Goal: Transaction & Acquisition: Purchase product/service

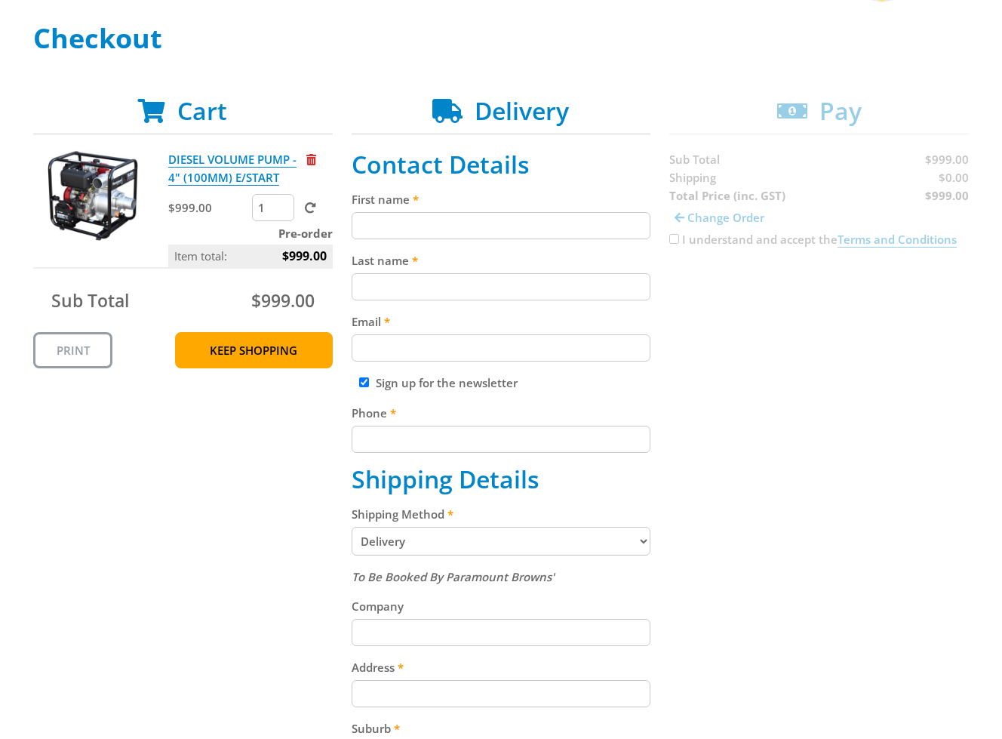
scroll to position [222, 0]
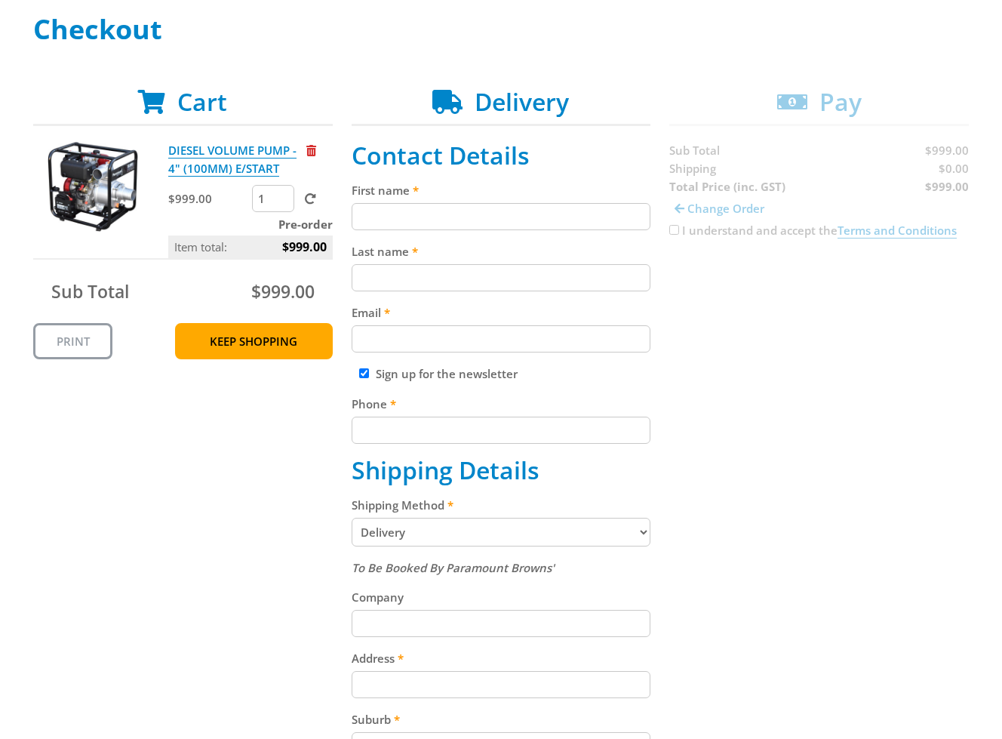
paste input "[PERSON_NAME]"
drag, startPoint x: 413, startPoint y: 204, endPoint x: 432, endPoint y: 211, distance: 20.0
click at [415, 205] on input "[PERSON_NAME]" at bounding box center [502, 216] width 300 height 27
click at [481, 208] on input "[PERSON_NAME]" at bounding box center [502, 216] width 300 height 27
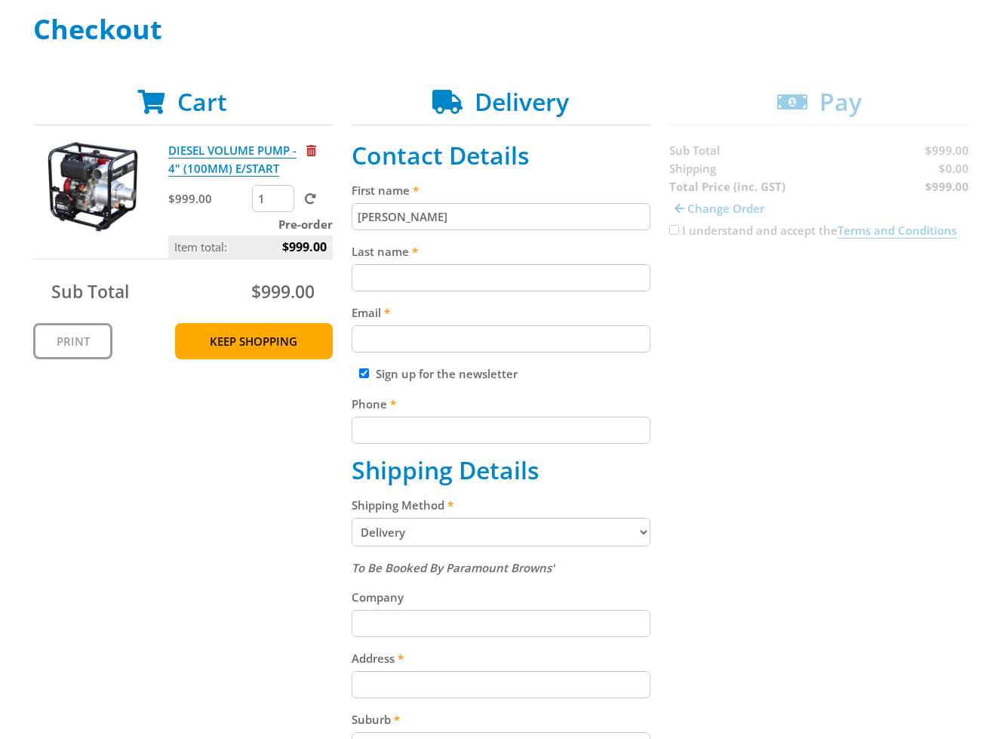
click at [484, 206] on input "[PERSON_NAME]" at bounding box center [502, 216] width 300 height 27
type input "[PERSON_NAME]"
drag, startPoint x: 547, startPoint y: 285, endPoint x: 575, endPoint y: 287, distance: 28.0
click at [548, 285] on input "Last name" at bounding box center [502, 277] width 300 height 27
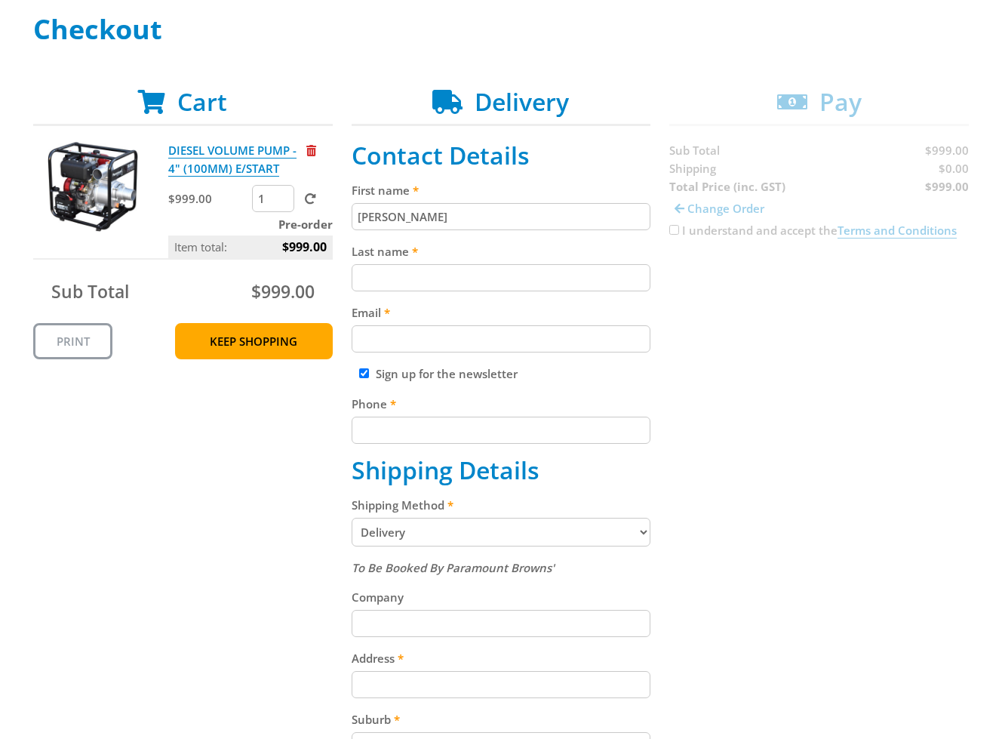
paste input "[PERSON_NAME]"
type input "[PERSON_NAME]"
click at [418, 348] on input "Email" at bounding box center [502, 338] width 300 height 27
paste input "[EMAIL_ADDRESS][DOMAIN_NAME]"
type input "[EMAIL_ADDRESS][DOMAIN_NAME]"
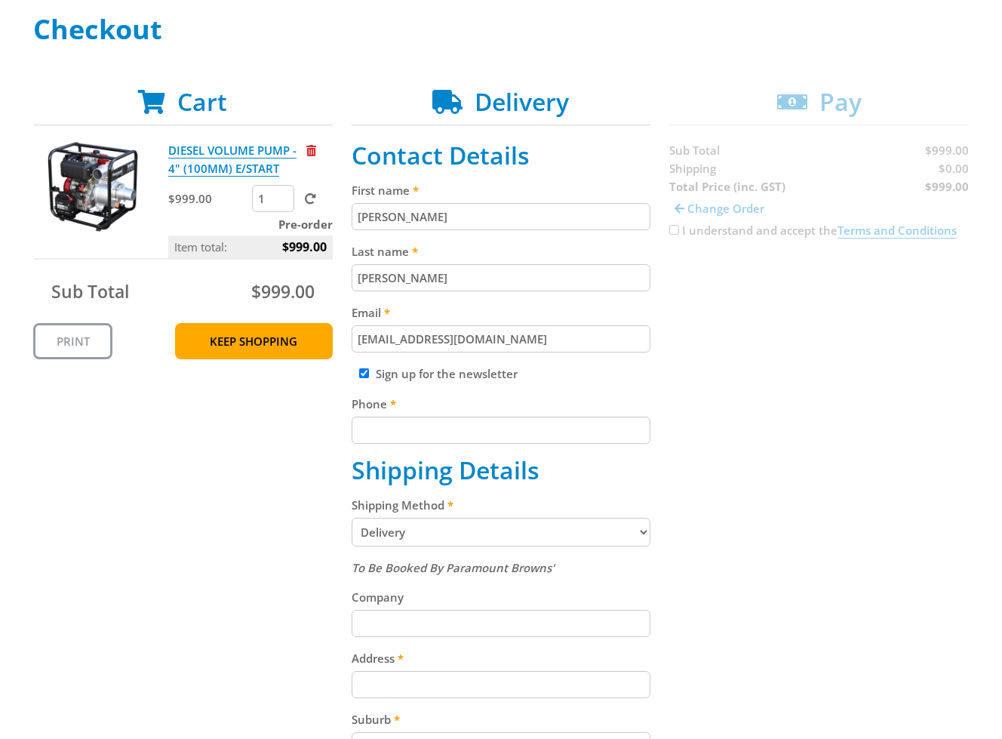
click at [484, 442] on input "Phone" at bounding box center [502, 429] width 300 height 27
paste input "[PHONE_NUMBER]"
type input "[PHONE_NUMBER]"
click at [680, 432] on div "Cart DIESEL VOLUME PUMP - 4" (100MM) E/START $999.00 1 Pre-order Item total: $9…" at bounding box center [500, 611] width 935 height 1046
click at [385, 380] on label "Sign up for the newsletter" at bounding box center [447, 373] width 142 height 15
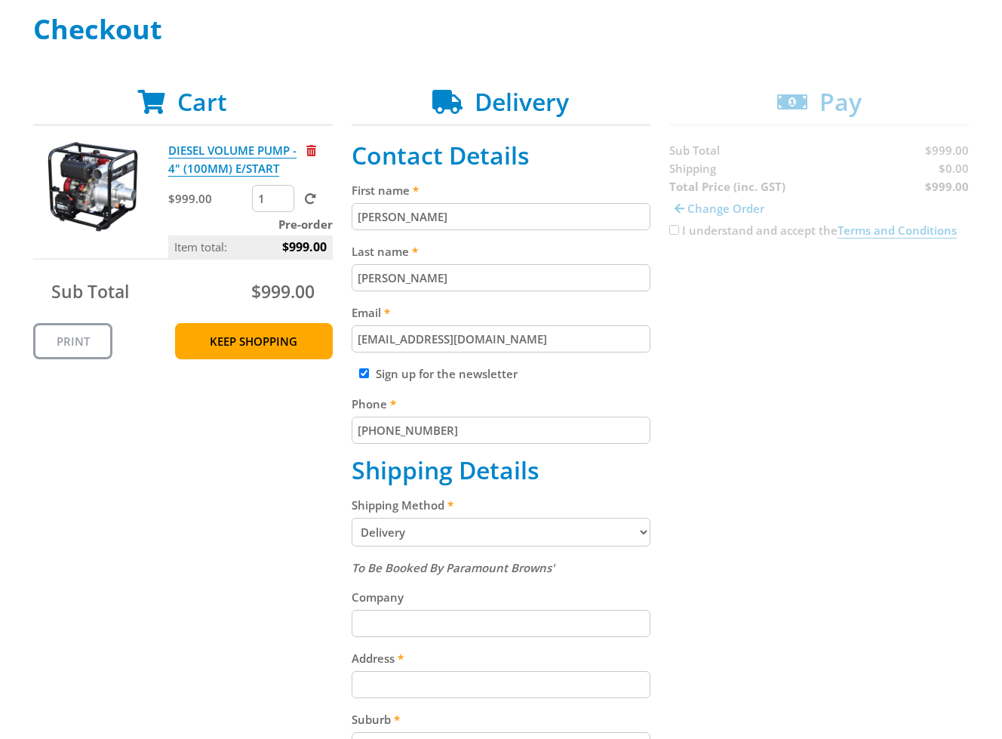
click at [369, 378] on input "Sign up for the newsletter" at bounding box center [364, 373] width 10 height 10
checkbox input "false"
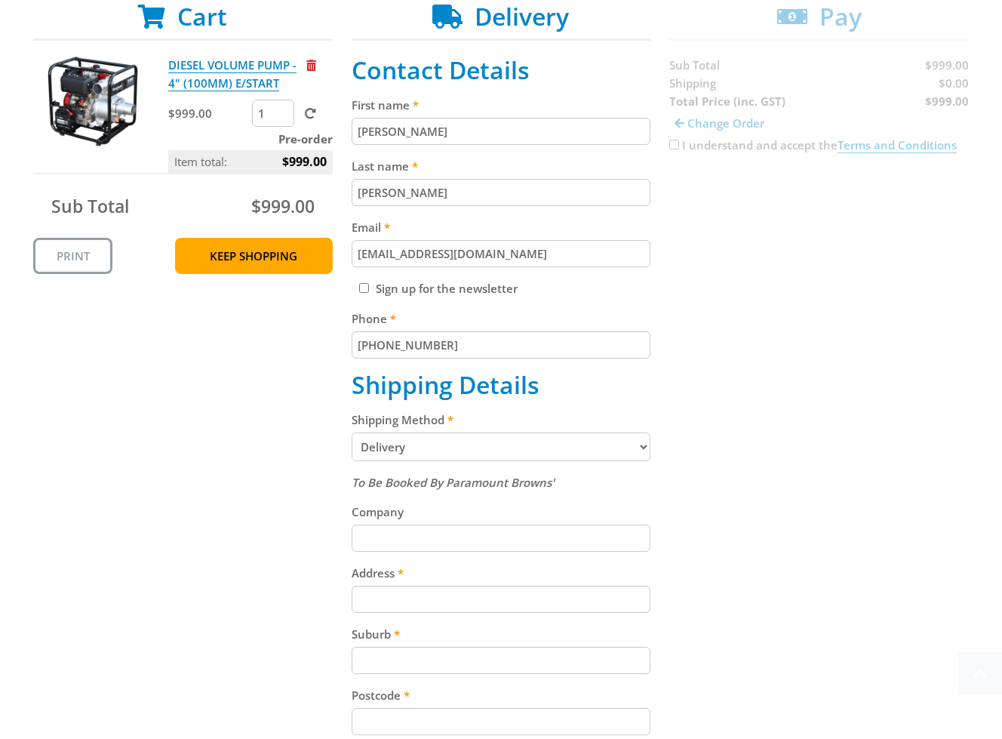
scroll to position [389, 0]
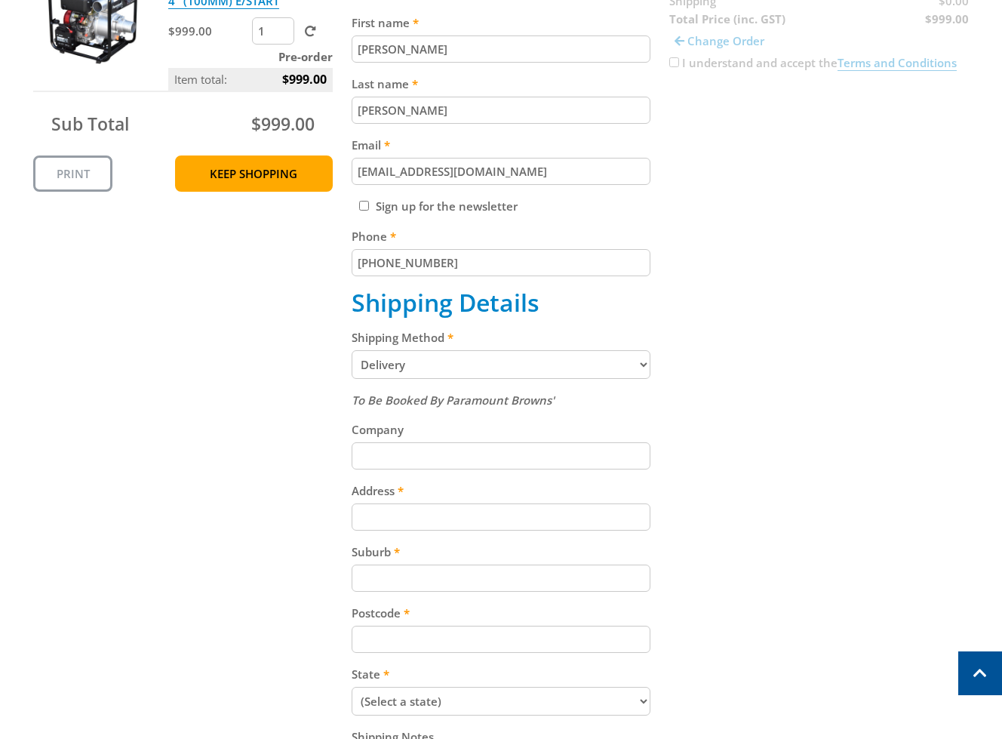
click at [530, 358] on select "Pickup from Gepps Cross Delivery" at bounding box center [502, 364] width 300 height 29
select select "Pickup"
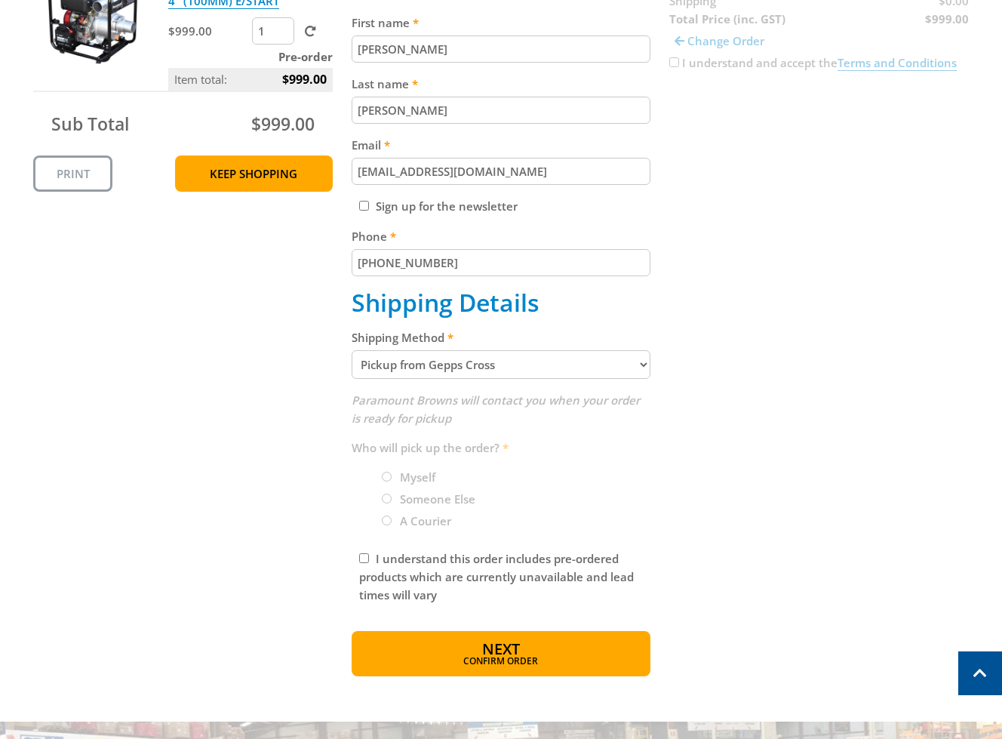
click at [890, 421] on div "Cart DIESEL VOLUME PUMP - 4" (100MM) E/START $999.00 1 Pre-order Item total: $9…" at bounding box center [500, 298] width 935 height 756
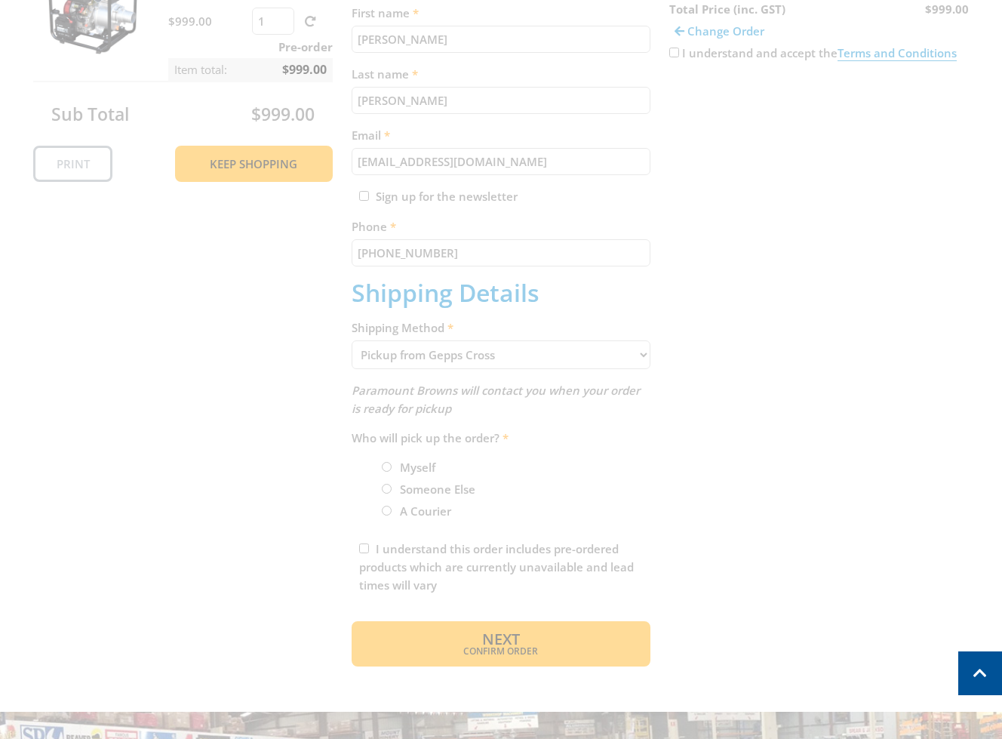
scroll to position [414, 0]
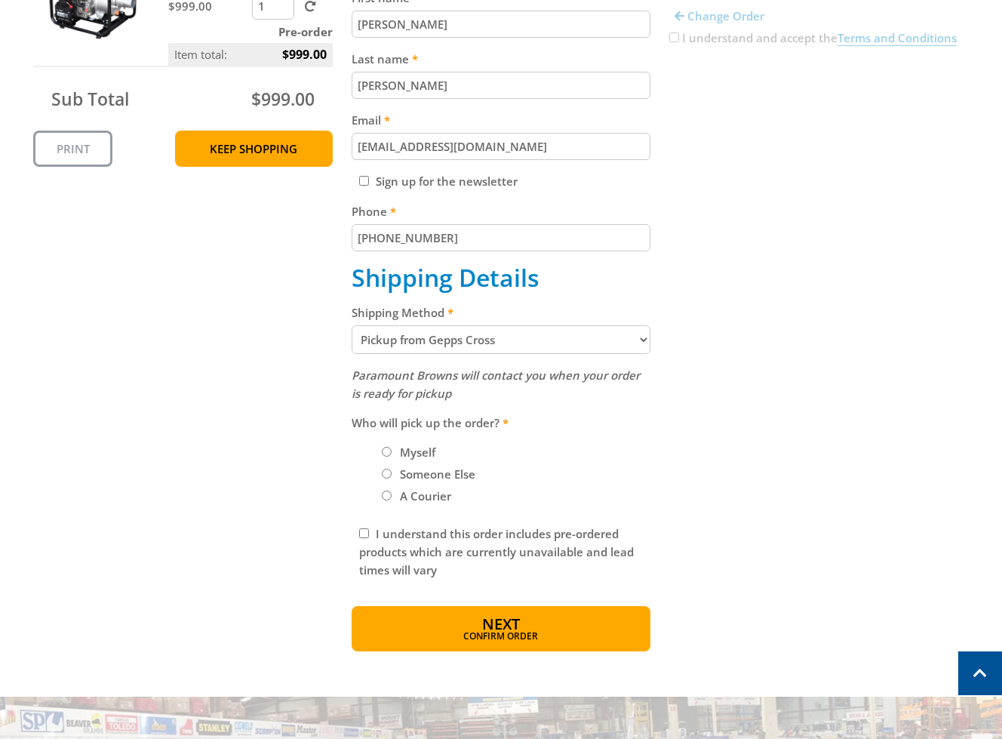
click at [404, 447] on label "Myself" at bounding box center [418, 452] width 46 height 26
click at [392, 447] on input "Myself" at bounding box center [387, 452] width 10 height 10
radio input "true"
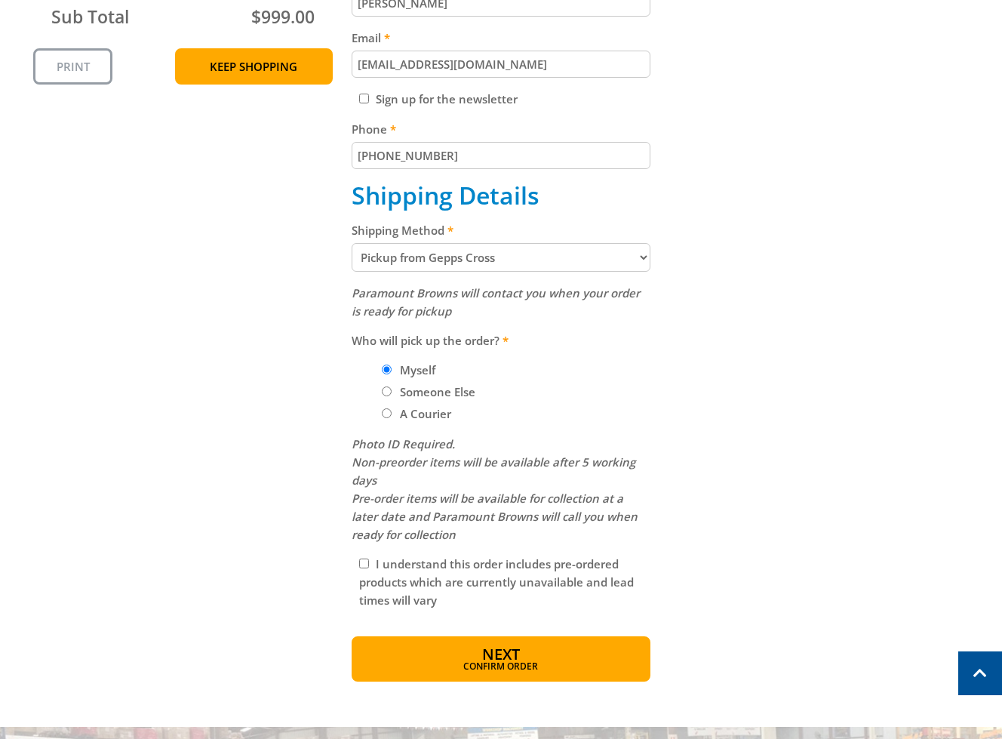
scroll to position [508, 0]
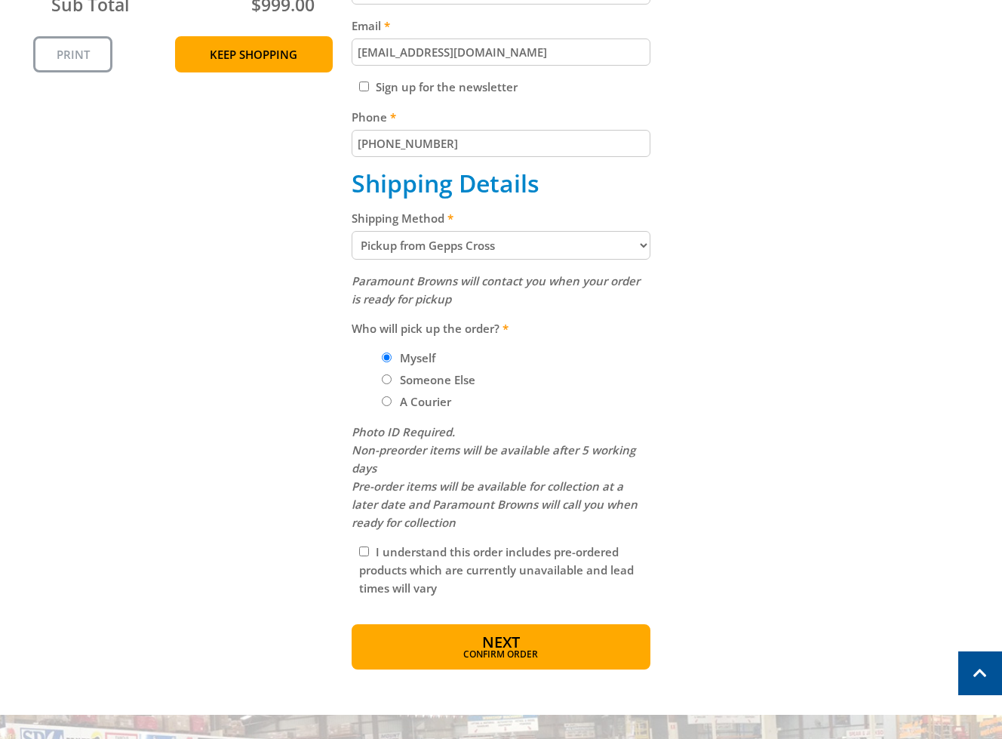
click at [410, 561] on div "I understand this order includes pre-ordered products which are currently unava…" at bounding box center [502, 569] width 300 height 69
click at [376, 560] on div "I understand this order includes pre-ordered products which are currently unava…" at bounding box center [502, 569] width 300 height 69
click at [384, 545] on label "I understand this order includes pre-ordered products which are currently unava…" at bounding box center [496, 569] width 275 height 51
click at [369, 546] on input "I understand this order includes pre-ordered products which are currently unava…" at bounding box center [364, 551] width 10 height 10
click at [407, 562] on label "I understand this order includes pre-ordered products which are currently unava…" at bounding box center [496, 569] width 275 height 51
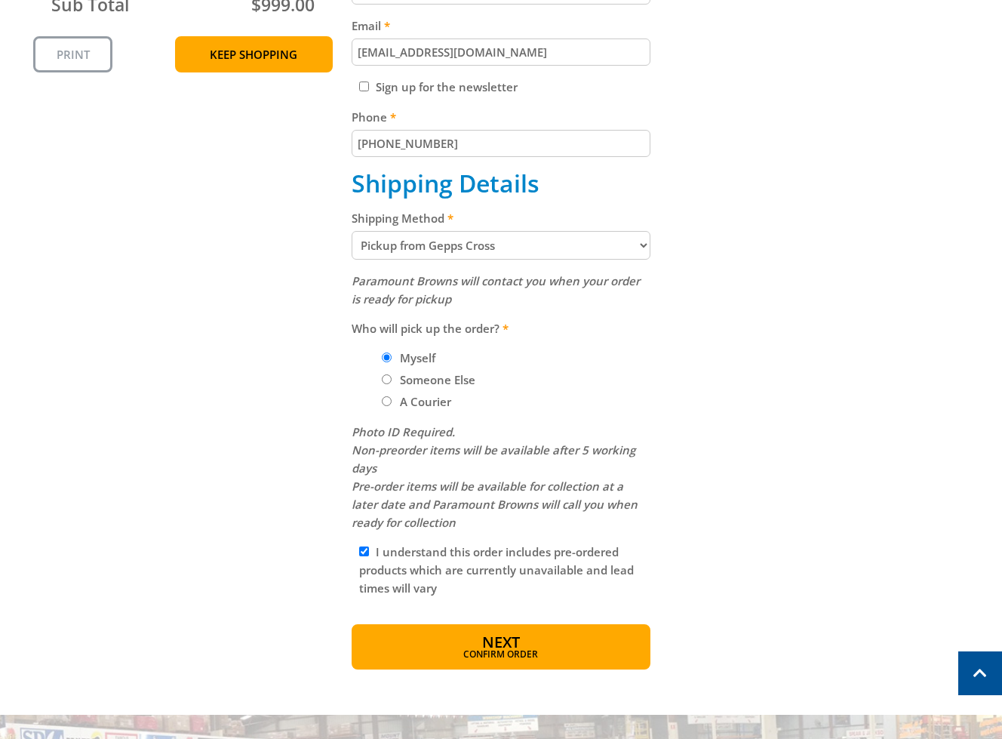
click at [369, 556] on input "I understand this order includes pre-ordered products which are currently unava…" at bounding box center [364, 551] width 10 height 10
checkbox input "false"
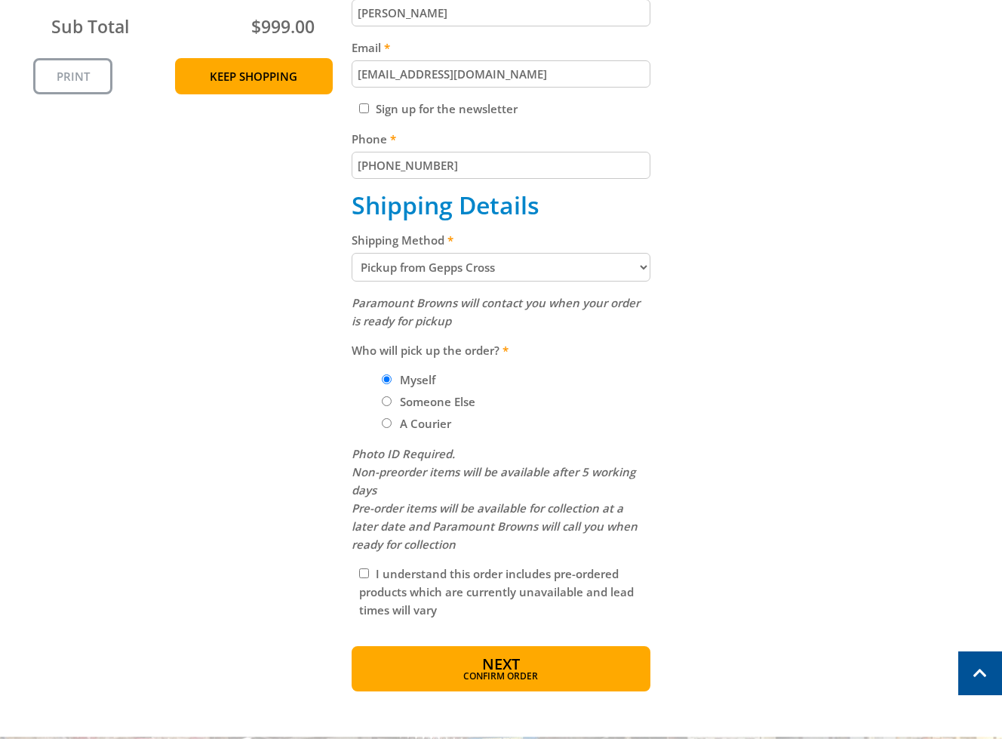
scroll to position [486, 0]
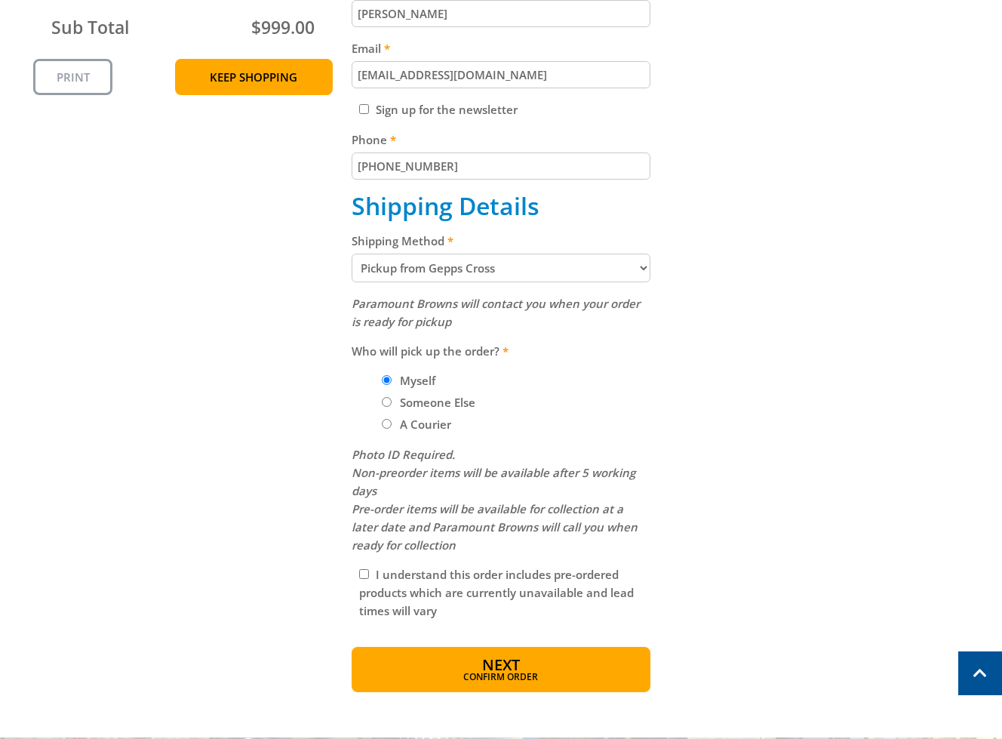
click at [560, 251] on div "Shipping Method Pickup from Gepps Cross Delivery" at bounding box center [502, 257] width 300 height 51
click at [500, 266] on select "Pickup from Gepps Cross Delivery" at bounding box center [502, 267] width 300 height 29
select select "Delivery"
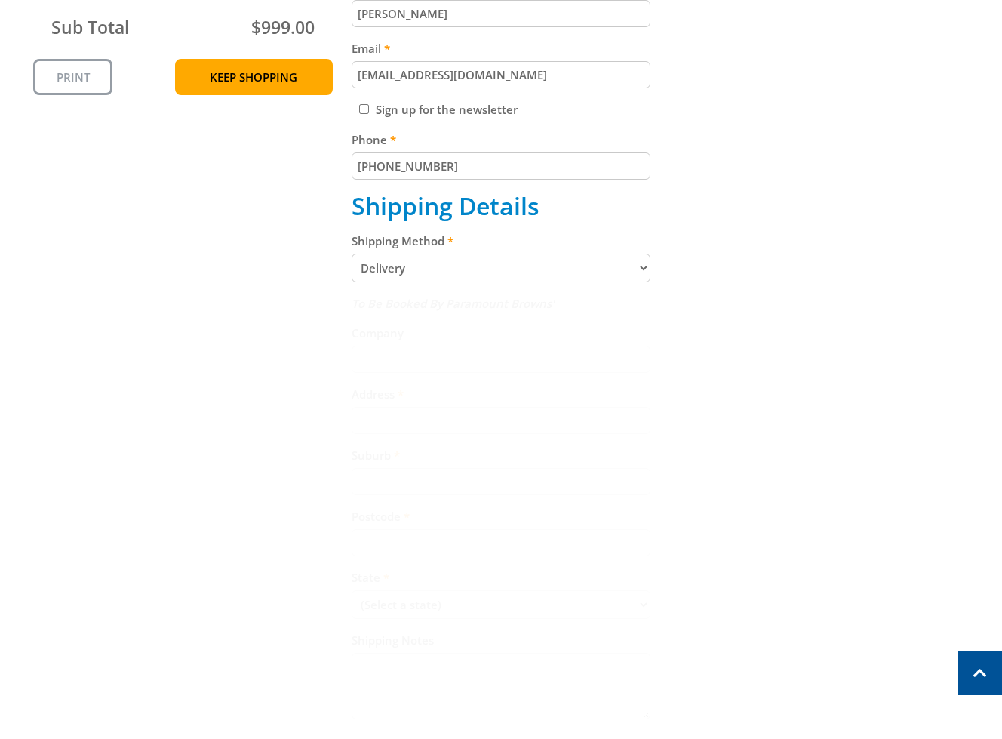
click at [813, 367] on div "Cart DIESEL VOLUME PUMP - 4" (100MM) E/START $999.00 1 Pre-order Item total: $9…" at bounding box center [500, 346] width 935 height 1046
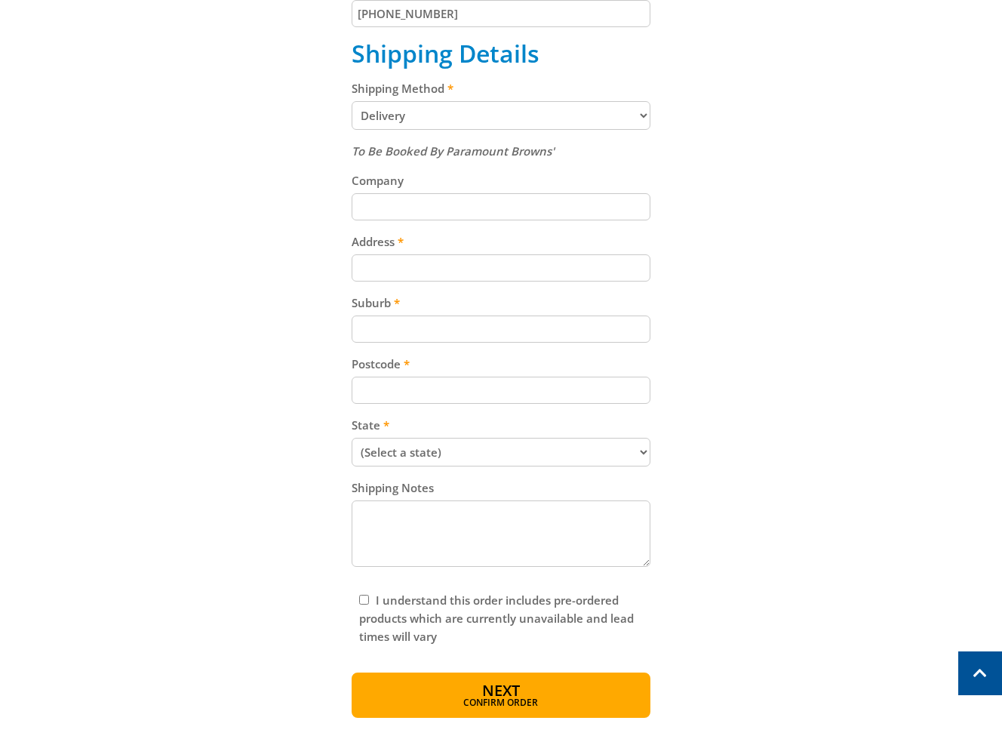
scroll to position [640, 0]
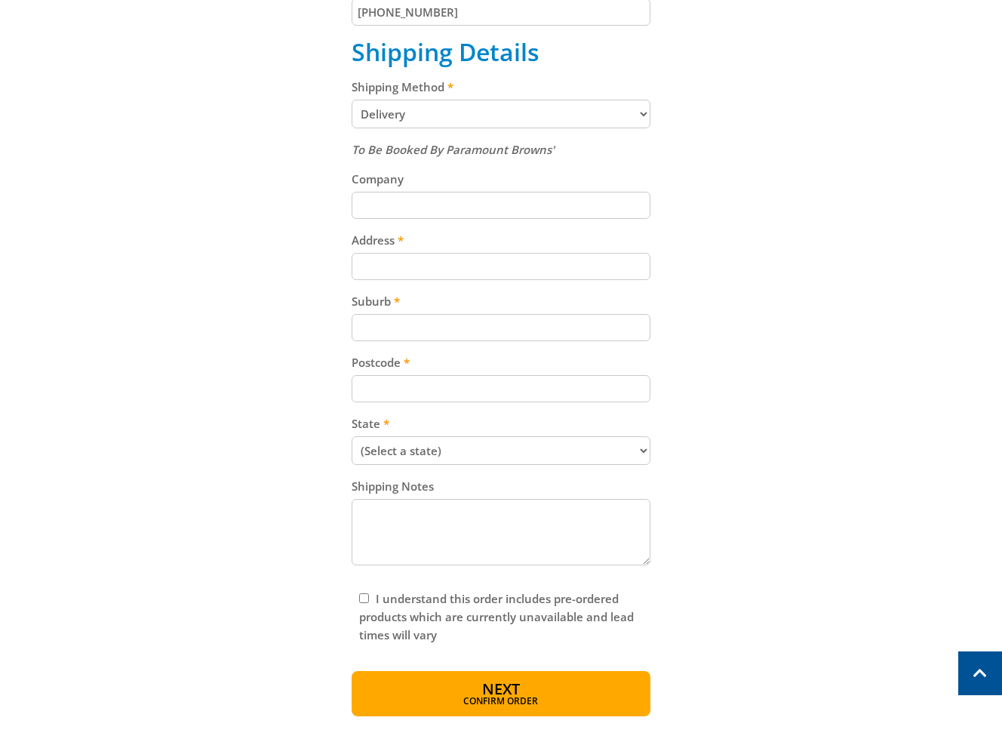
click at [475, 284] on div "To Be Booked By Paramount Browns' Company Address Suburb Postcode State (Select…" at bounding box center [502, 354] width 300 height 429
click at [548, 260] on input "Address" at bounding box center [502, 266] width 300 height 27
paste input "[STREET_ADDRESS]"
type input "[STREET_ADDRESS]"
drag, startPoint x: 379, startPoint y: 322, endPoint x: 826, endPoint y: 302, distance: 447.8
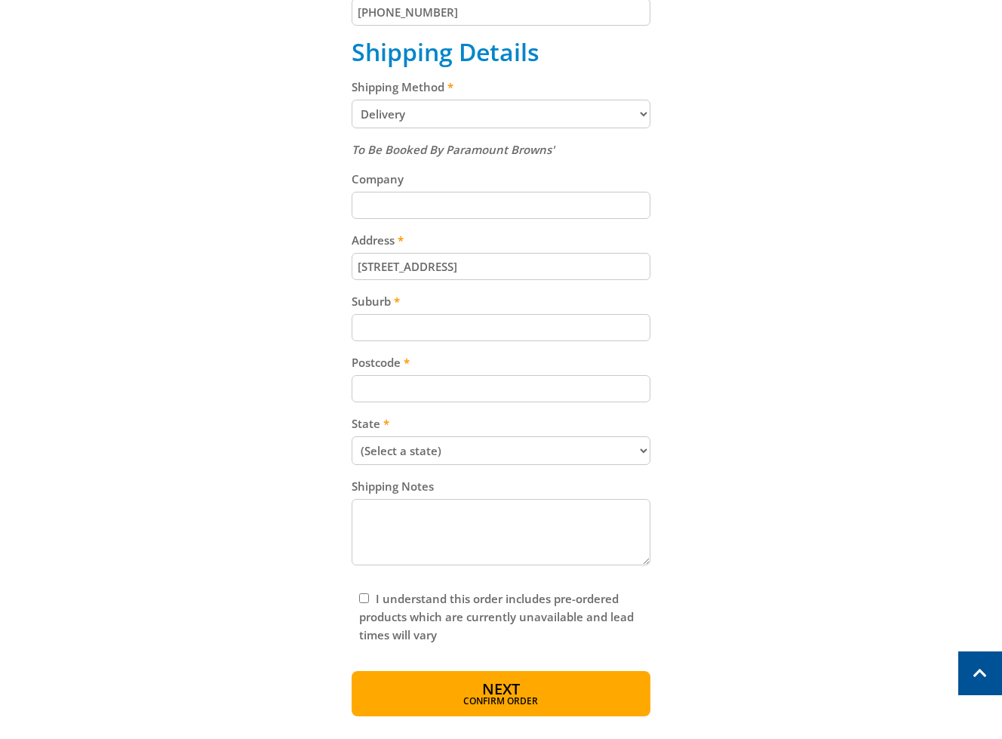
click at [379, 322] on input "Suburb" at bounding box center [502, 327] width 300 height 27
paste input "Gepps Cross"
type input "Gepps Cross"
click at [409, 394] on input "Postcode" at bounding box center [502, 388] width 300 height 27
paste input "5094"
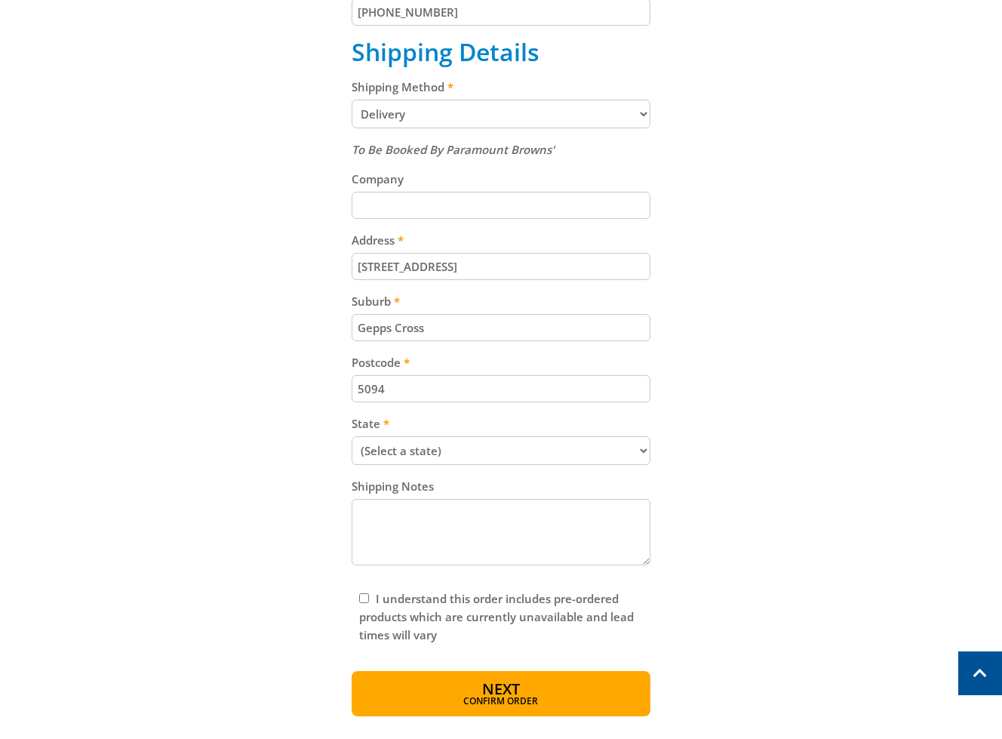
type input "5094"
click at [759, 400] on div "Cart DIESEL VOLUME PUMP - 4" (100MM) E/START $999.00 1 Pre-order Item total: $9…" at bounding box center [500, 193] width 935 height 1046
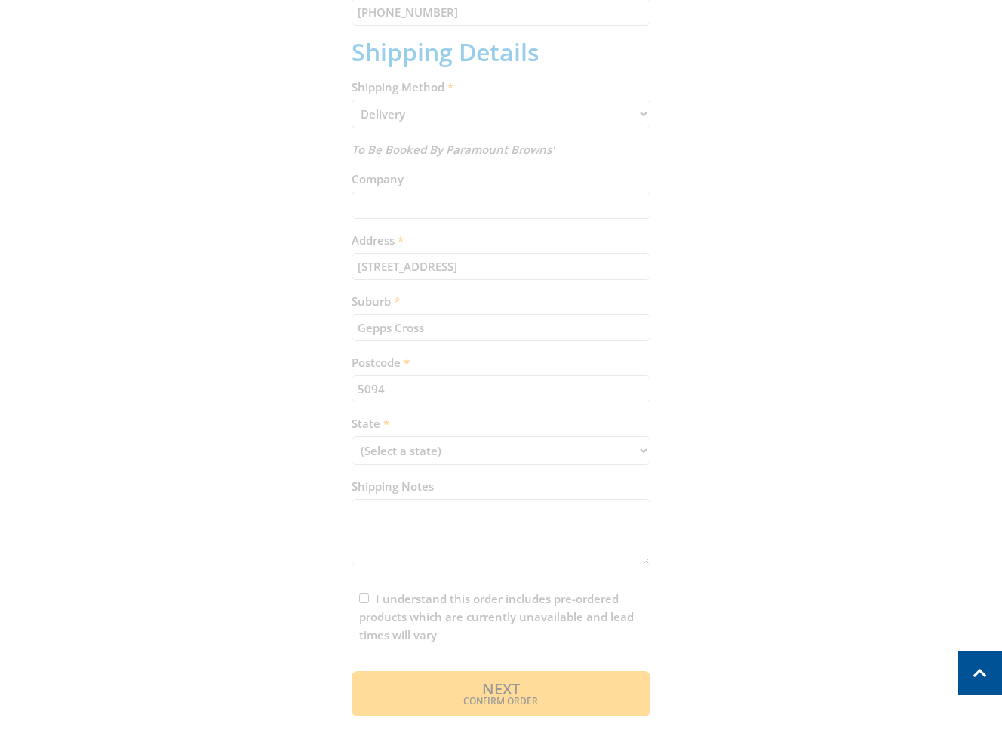
drag, startPoint x: 546, startPoint y: 441, endPoint x: 561, endPoint y: 449, distance: 16.9
click at [545, 441] on div "Cart DIESEL VOLUME PUMP - 4" (100MM) E/START $999.00 1 Pre-order Item total: $9…" at bounding box center [500, 193] width 935 height 1046
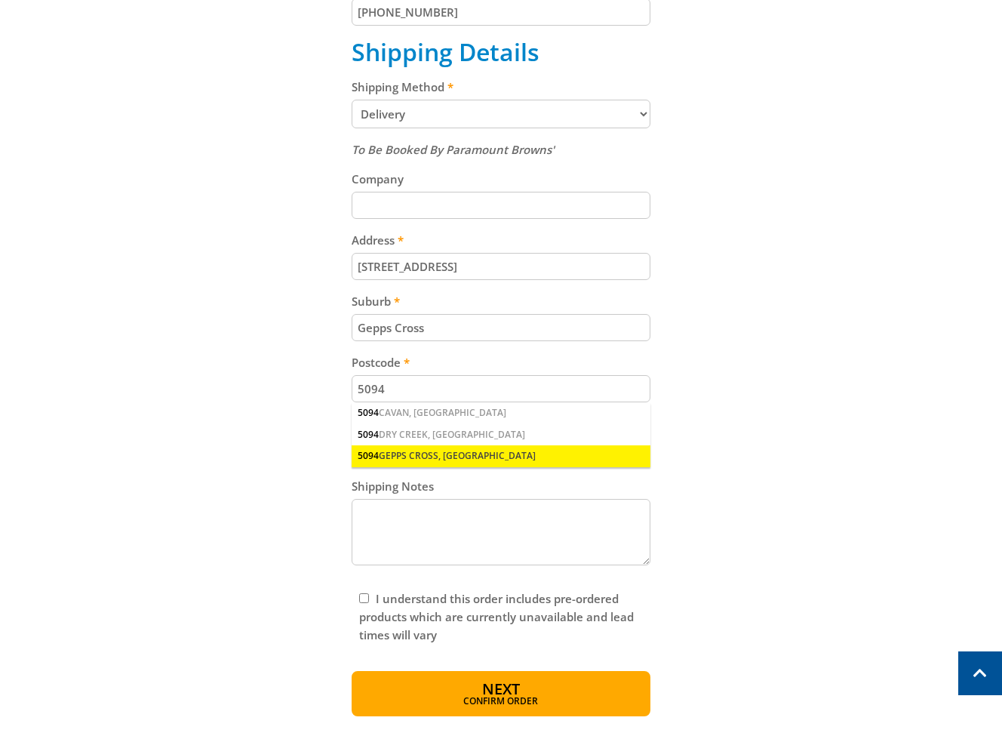
click at [486, 453] on div "5094 GEPPS CROSS, [GEOGRAPHIC_DATA]" at bounding box center [502, 455] width 300 height 21
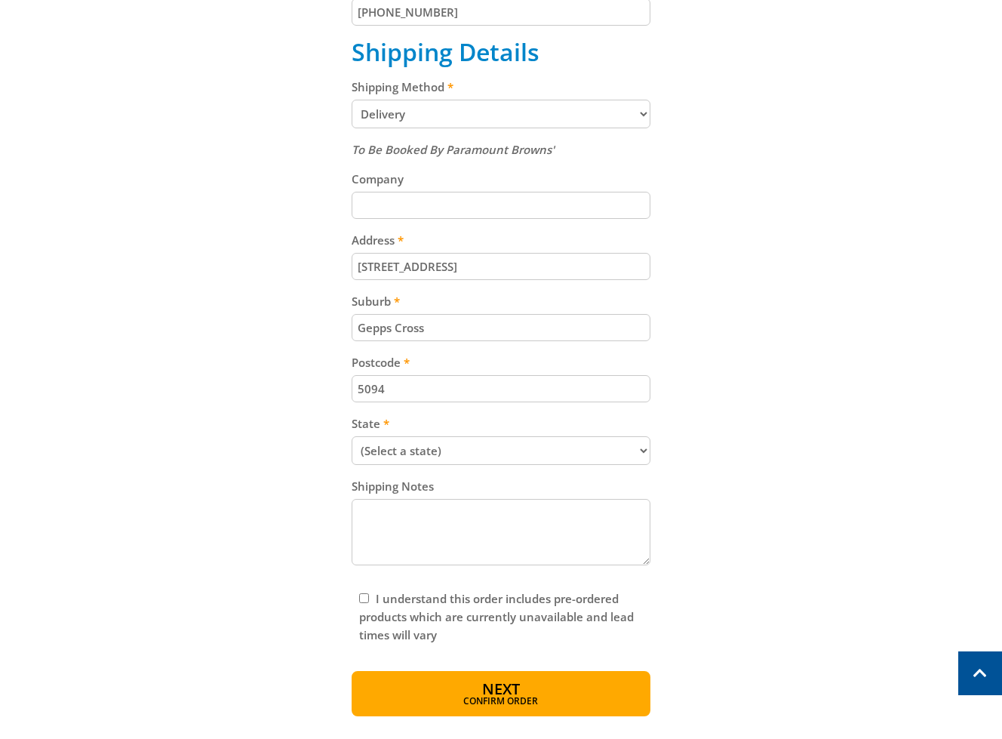
click at [830, 473] on div "Cart DIESEL VOLUME PUMP - 4" (100MM) E/START $999.00 1 Pre-order Item total: $9…" at bounding box center [500, 193] width 935 height 1046
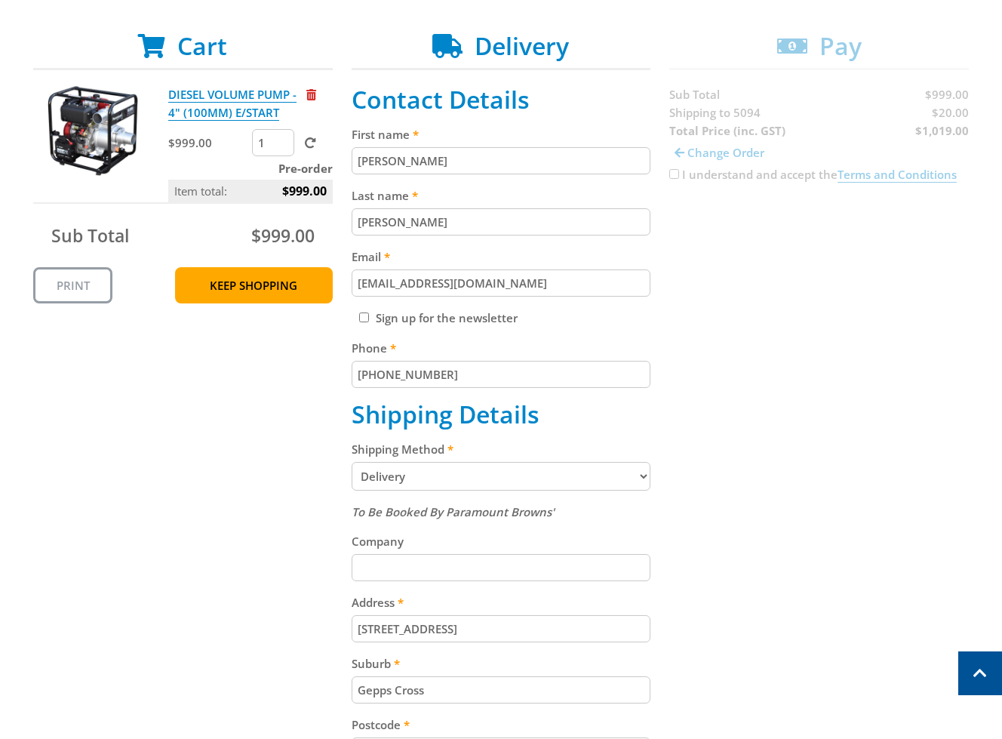
click at [806, 561] on div "Cart DIESEL VOLUME PUMP - 4" (100MM) E/START $999.00 1 Pre-order Item total: $9…" at bounding box center [500, 555] width 935 height 1046
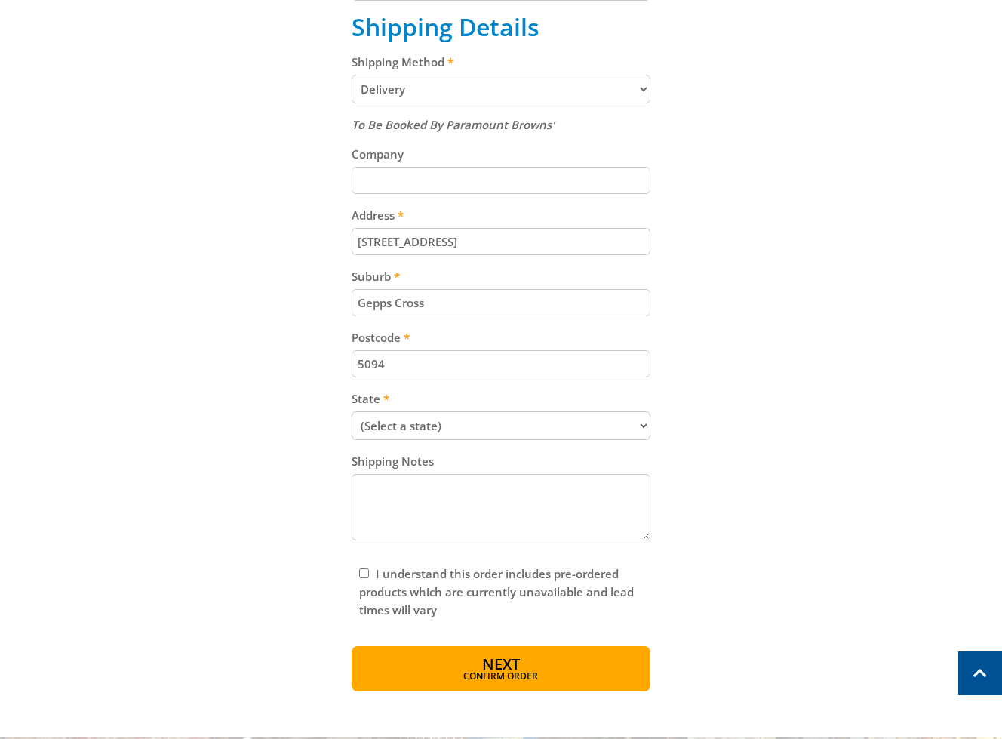
scroll to position [668, 0]
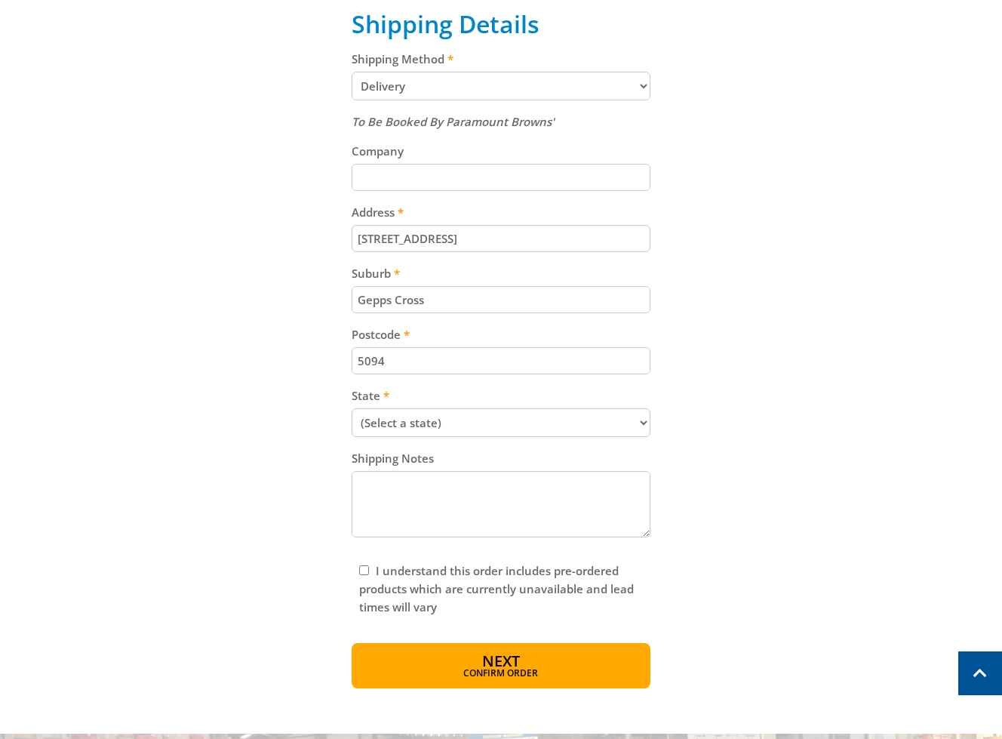
click at [499, 438] on div "To Be Booked By Paramount Browns' Company Address [STREET_ADDRESS] Suburb Gepps…" at bounding box center [502, 326] width 300 height 429
click at [523, 421] on select "(Select a state) [GEOGRAPHIC_DATA] [GEOGRAPHIC_DATA] [GEOGRAPHIC_DATA] [GEOGRAP…" at bounding box center [502, 422] width 300 height 29
click at [352, 408] on select "(Select a state) [GEOGRAPHIC_DATA] [GEOGRAPHIC_DATA] [GEOGRAPHIC_DATA] [GEOGRAP…" at bounding box center [502, 422] width 300 height 29
click at [441, 418] on select "(Select a state) [GEOGRAPHIC_DATA] [GEOGRAPHIC_DATA] [GEOGRAPHIC_DATA] [GEOGRAP…" at bounding box center [502, 422] width 300 height 29
select select "SA"
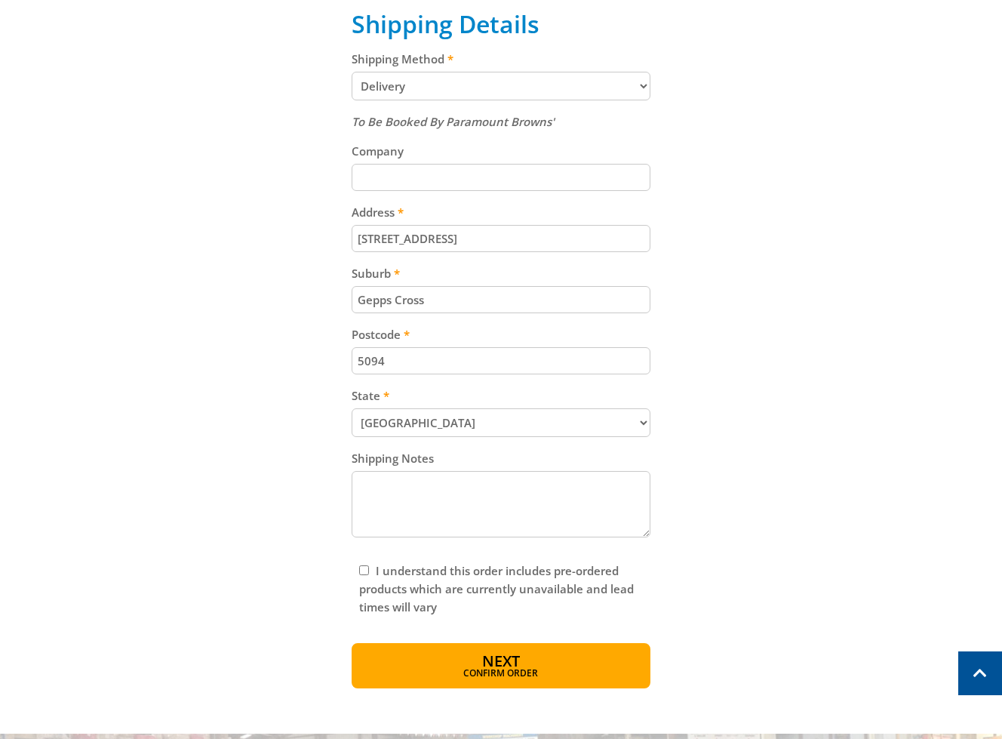
click at [352, 408] on select "(Select a state) [GEOGRAPHIC_DATA] [GEOGRAPHIC_DATA] [GEOGRAPHIC_DATA] [GEOGRAP…" at bounding box center [502, 422] width 300 height 29
click at [680, 459] on div "Cart DIESEL VOLUME PUMP - 4" (100MM) E/START $999.00 1 Pre-order Item total: $9…" at bounding box center [500, 165] width 935 height 1046
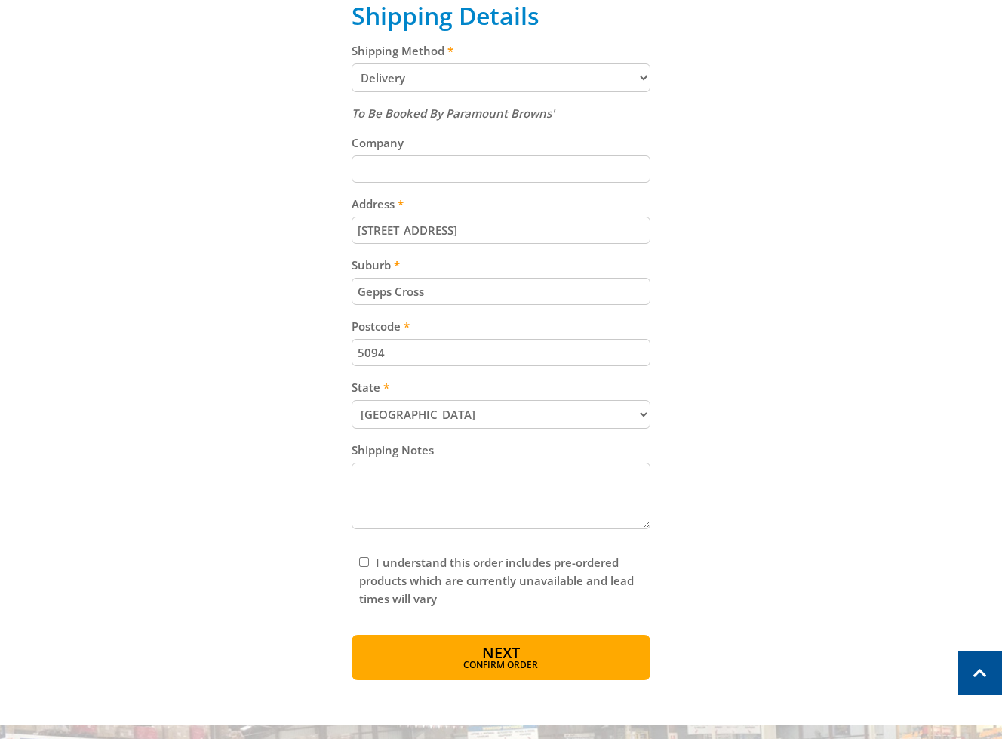
scroll to position [809, 0]
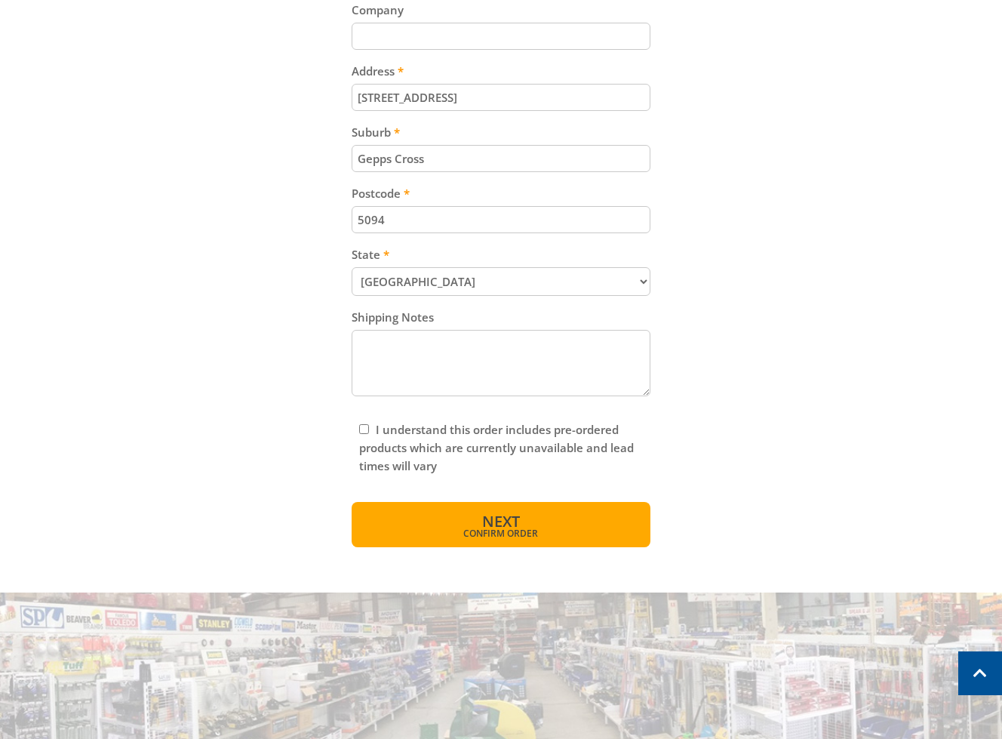
click at [552, 518] on button "Next Confirm order" at bounding box center [502, 524] width 300 height 45
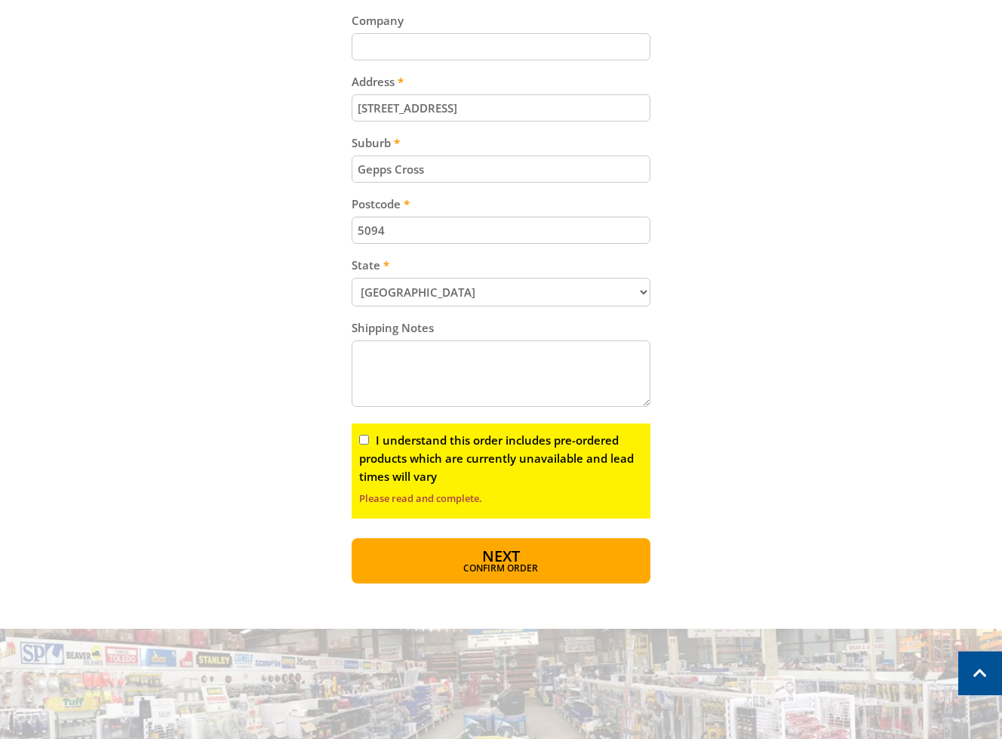
scroll to position [794, 0]
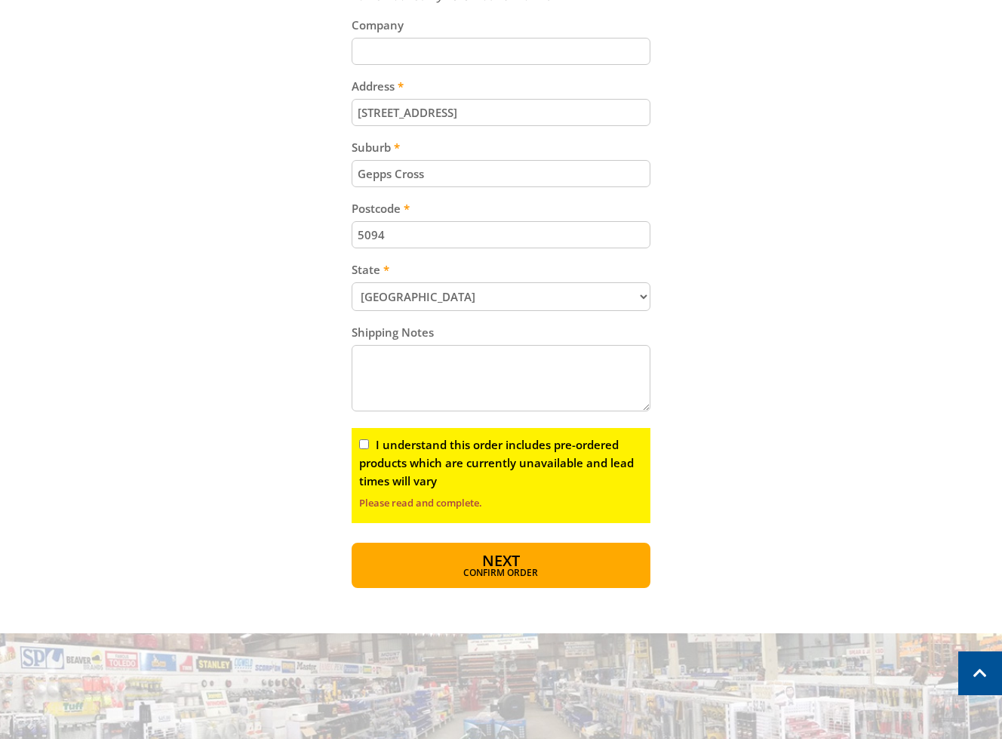
click at [432, 442] on label "I understand this order includes pre-ordered products which are currently unava…" at bounding box center [496, 462] width 275 height 51
click at [369, 442] on input "I understand this order includes pre-ordered products which are currently unava…" at bounding box center [364, 444] width 10 height 10
checkbox input "true"
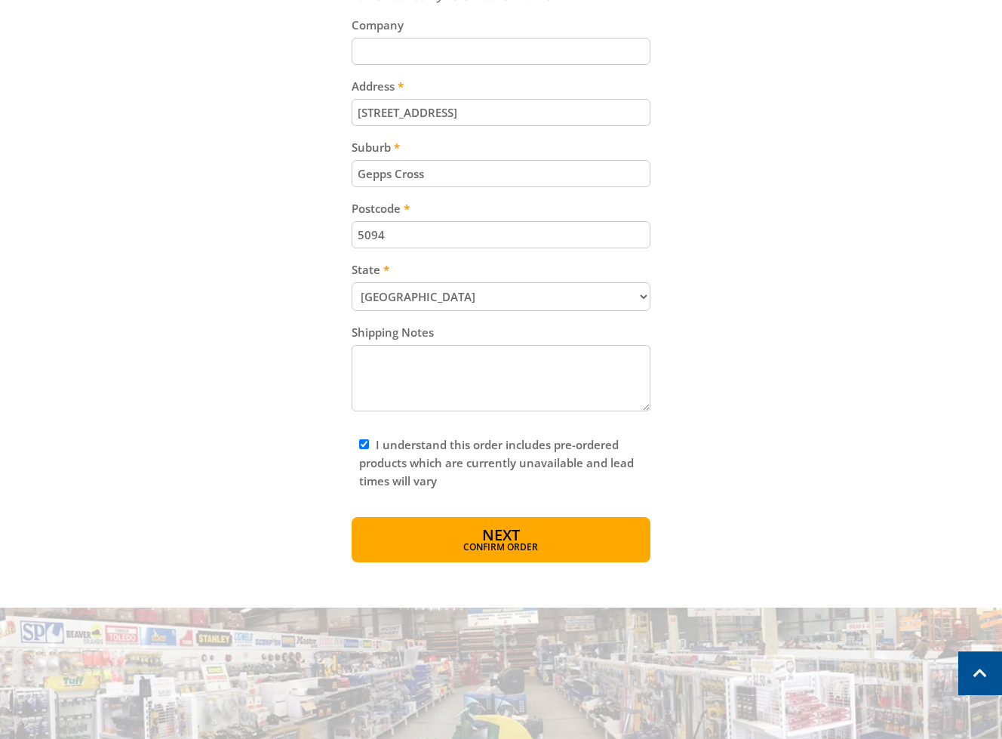
drag, startPoint x: 502, startPoint y: 540, endPoint x: 605, endPoint y: 536, distance: 102.7
click at [507, 544] on button "Next Confirm order" at bounding box center [502, 539] width 300 height 45
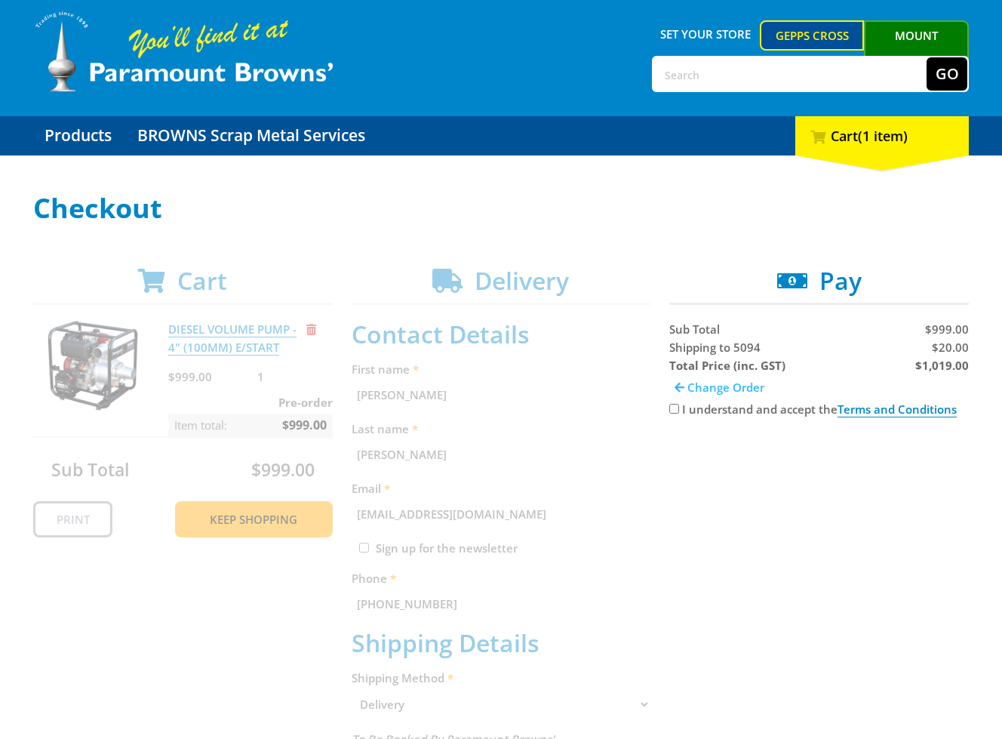
scroll to position [46, 0]
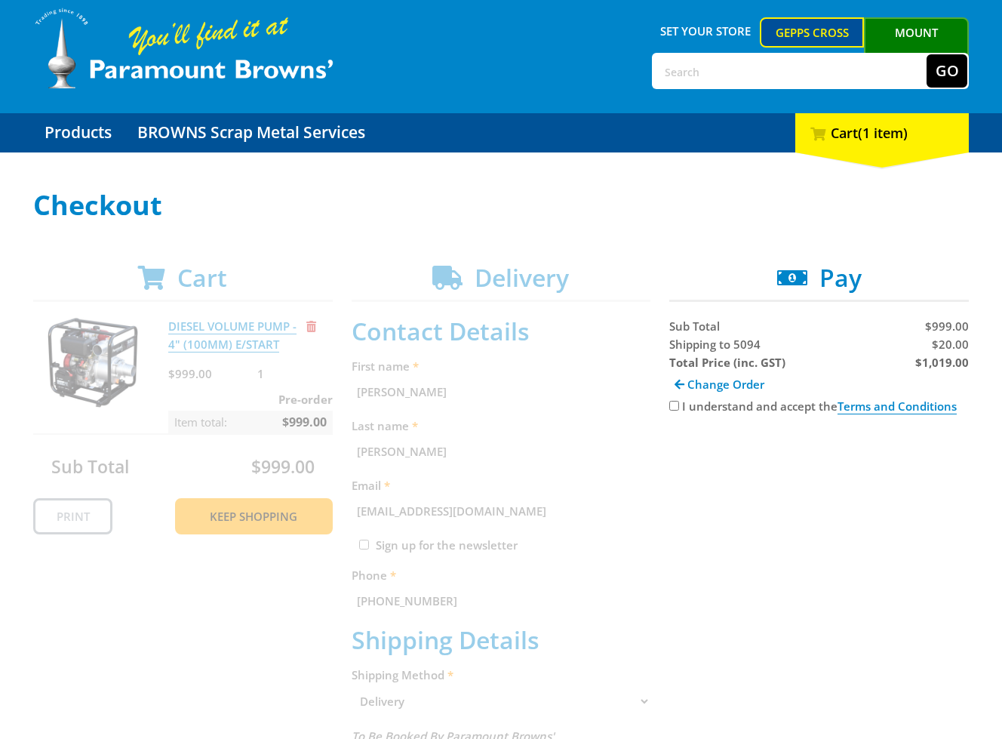
click at [699, 343] on span "Shipping to 5094" at bounding box center [714, 343] width 91 height 15
copy span "Shipping"
click at [954, 348] on span "$20.00" at bounding box center [950, 343] width 37 height 15
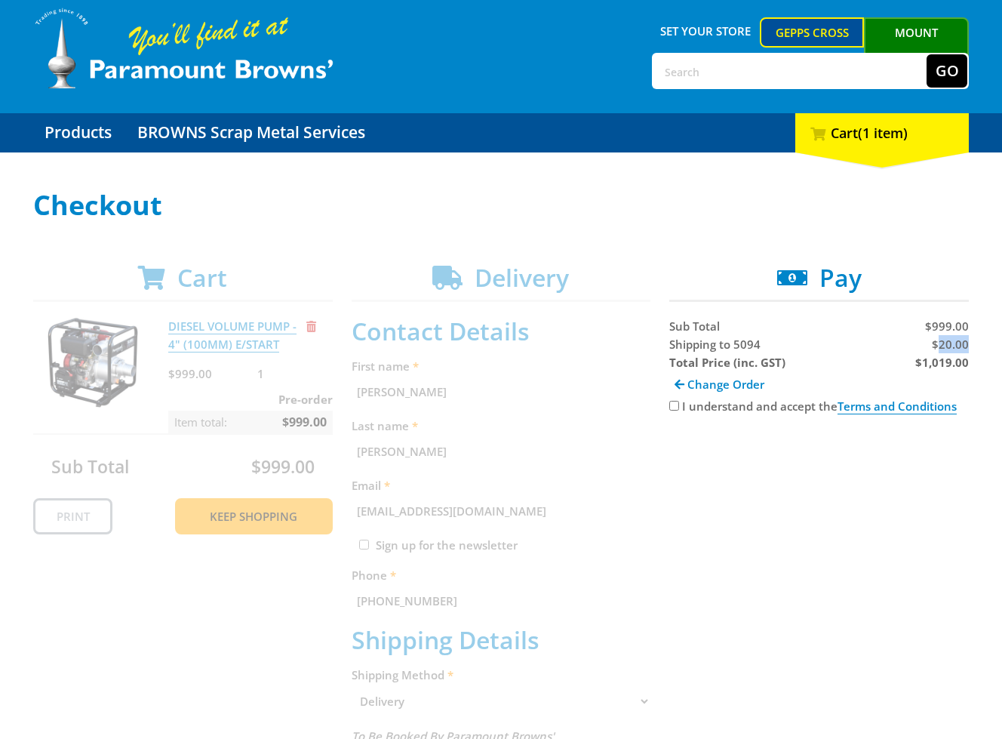
copy span "20.00"
drag, startPoint x: 981, startPoint y: 356, endPoint x: 956, endPoint y: 355, distance: 24.9
click at [980, 356] on div "Select your Delivery Method Personal Pick up Available [DATE] Courier Pick up A…" at bounding box center [501, 741] width 1002 height 1103
click at [956, 355] on strong "$1,019.00" at bounding box center [942, 362] width 54 height 15
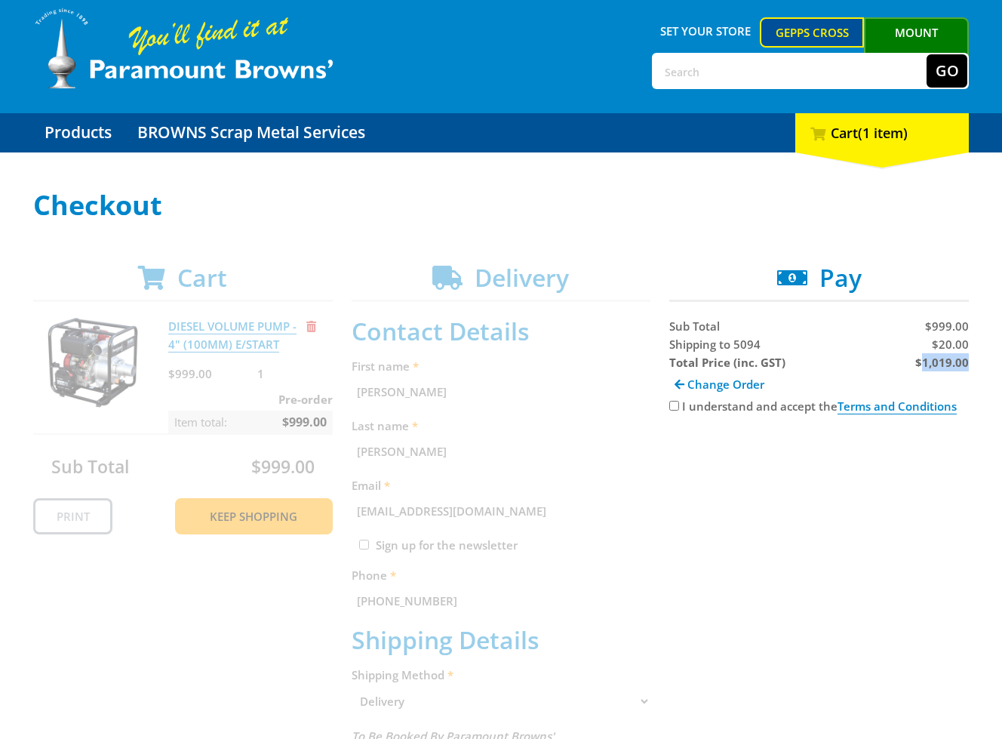
copy strong "1,019.00"
